Goal: Information Seeking & Learning: Learn about a topic

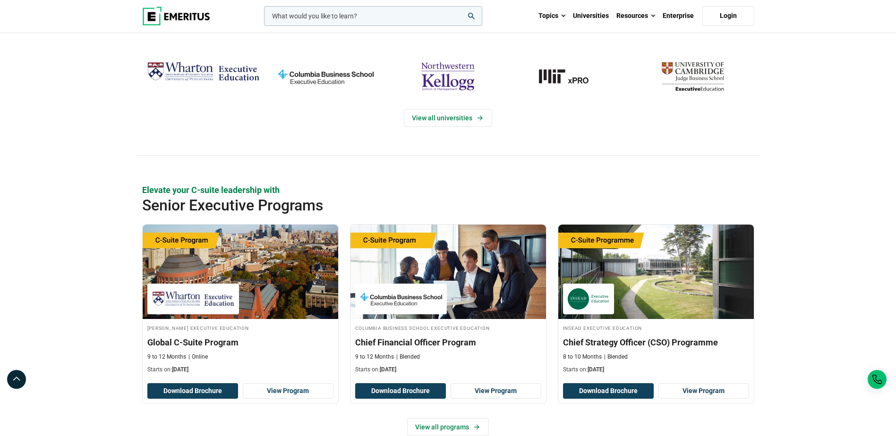
scroll to position [62, 0]
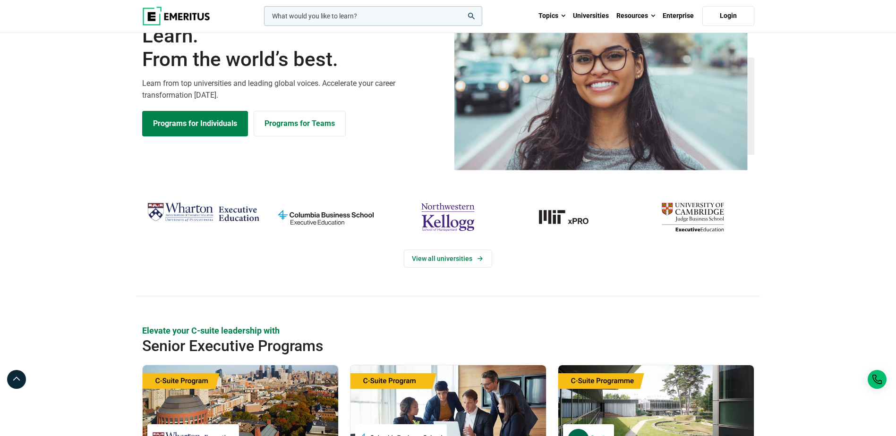
click at [325, 15] on input "woocommerce-product-search-field-0" at bounding box center [373, 16] width 218 height 20
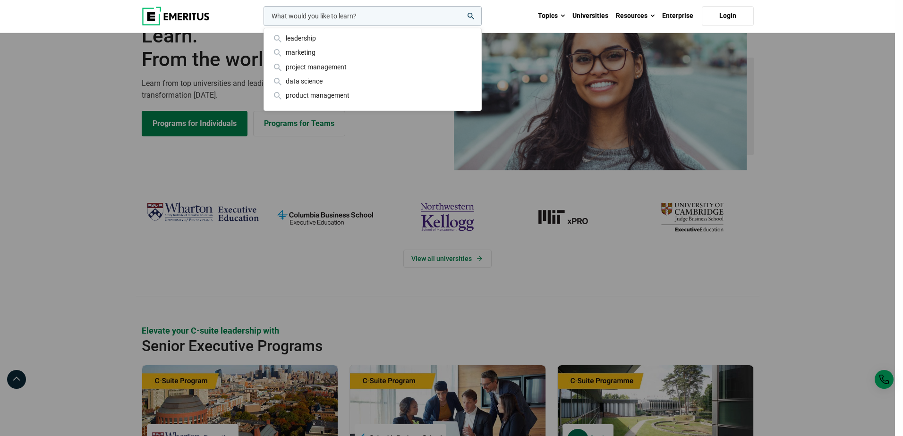
click at [482, 26] on div "leadership marketing project management data science product management" at bounding box center [372, 16] width 220 height 20
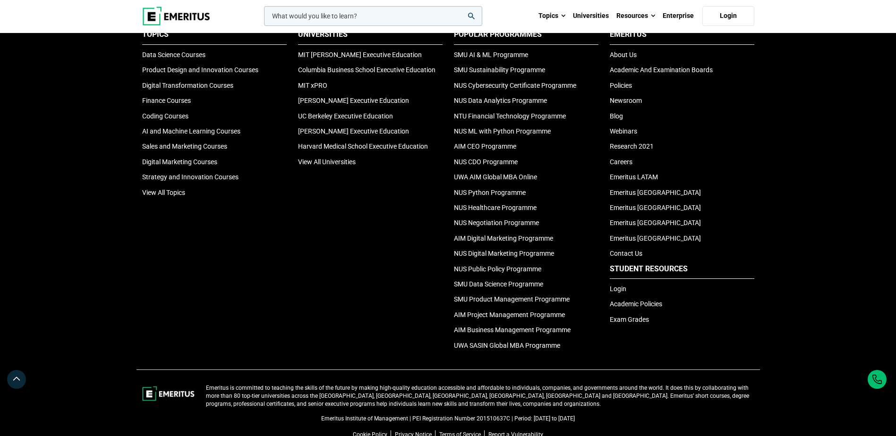
scroll to position [3037, 0]
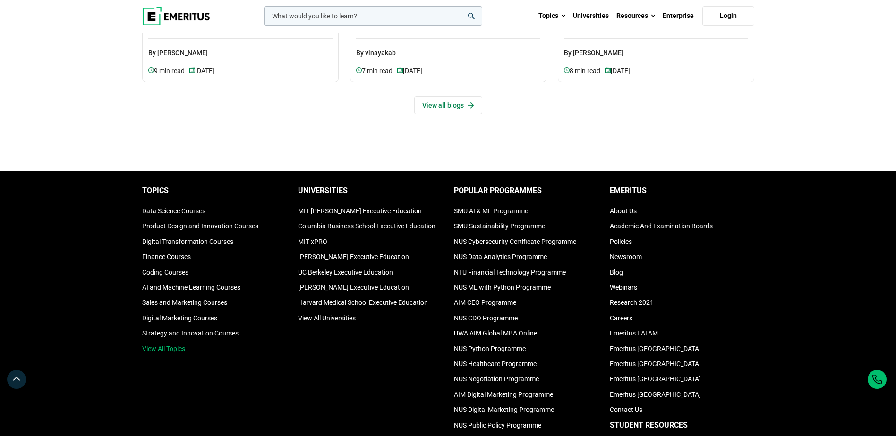
click at [162, 347] on link "View All Topics" at bounding box center [163, 349] width 43 height 8
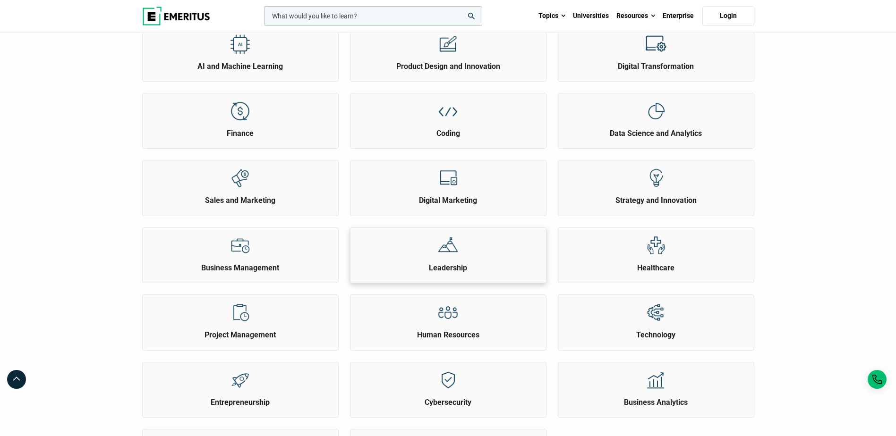
scroll to position [142, 0]
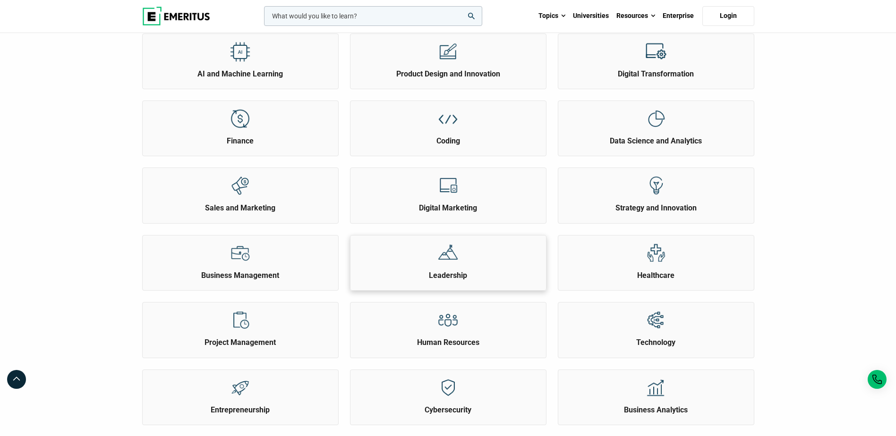
click at [460, 276] on h2 "Leadership" at bounding box center [448, 276] width 191 height 10
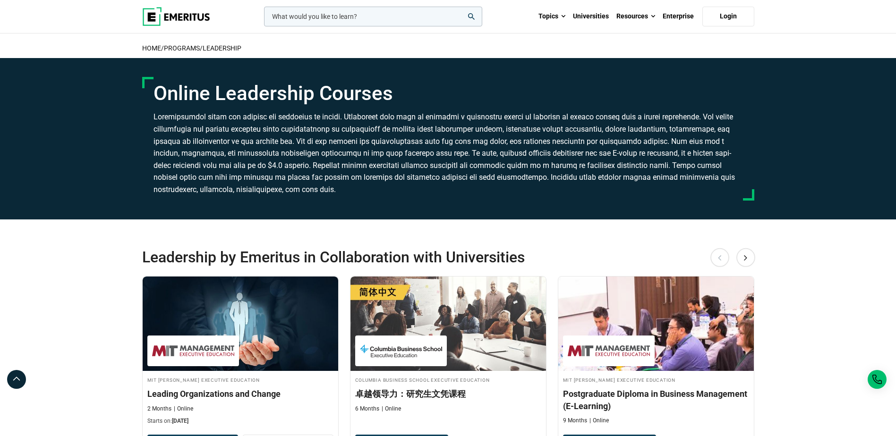
click at [332, 17] on input "woocommerce-product-search-field-0" at bounding box center [373, 17] width 218 height 20
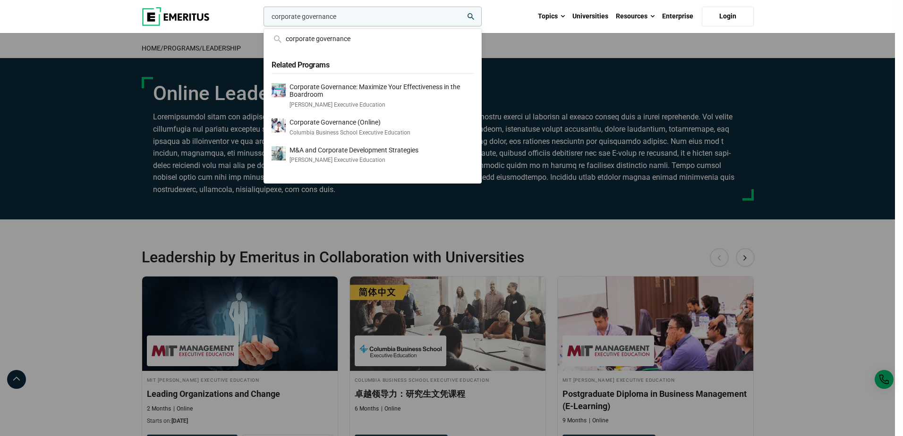
type input "corporate governance"
click at [262, 19] on button "search" at bounding box center [262, 19] width 0 height 0
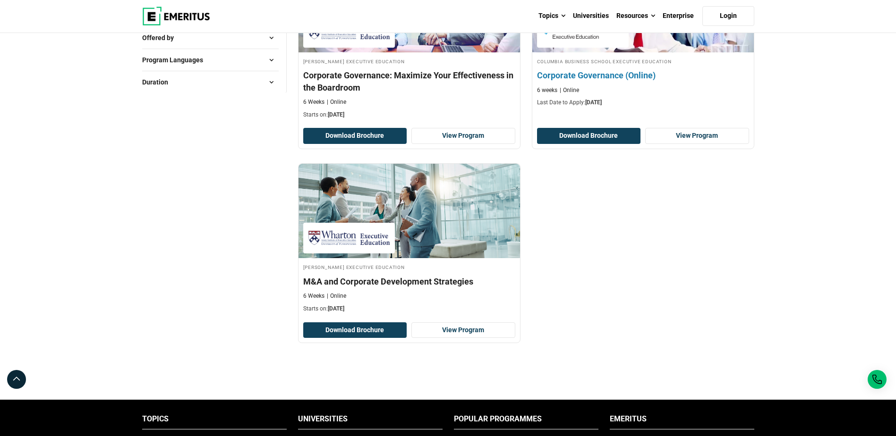
scroll to position [94, 0]
